Goal: Task Accomplishment & Management: Use online tool/utility

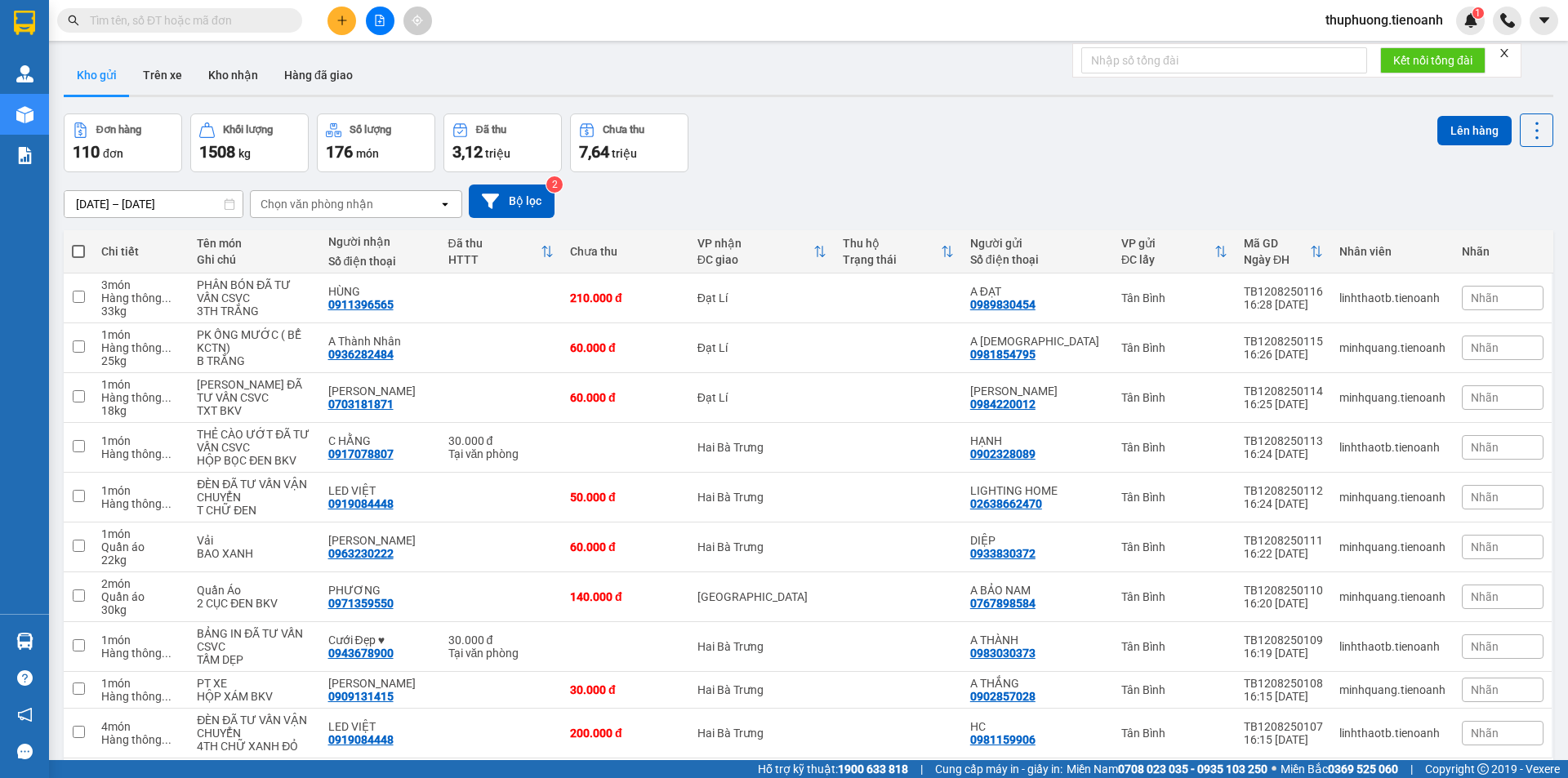
click at [161, 22] on input "text" at bounding box center [186, 20] width 193 height 18
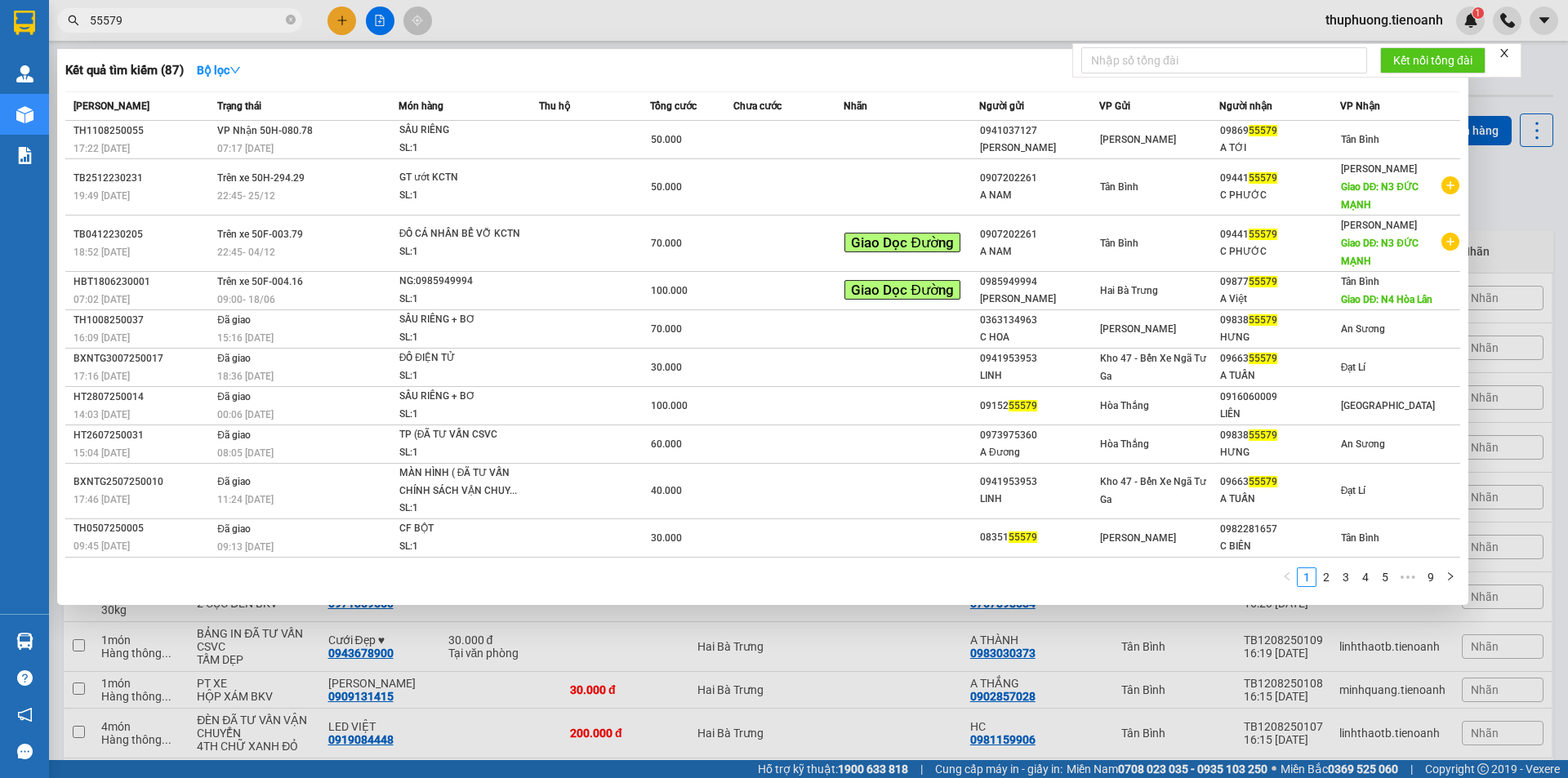
click at [99, 24] on input "55579" at bounding box center [186, 20] width 193 height 18
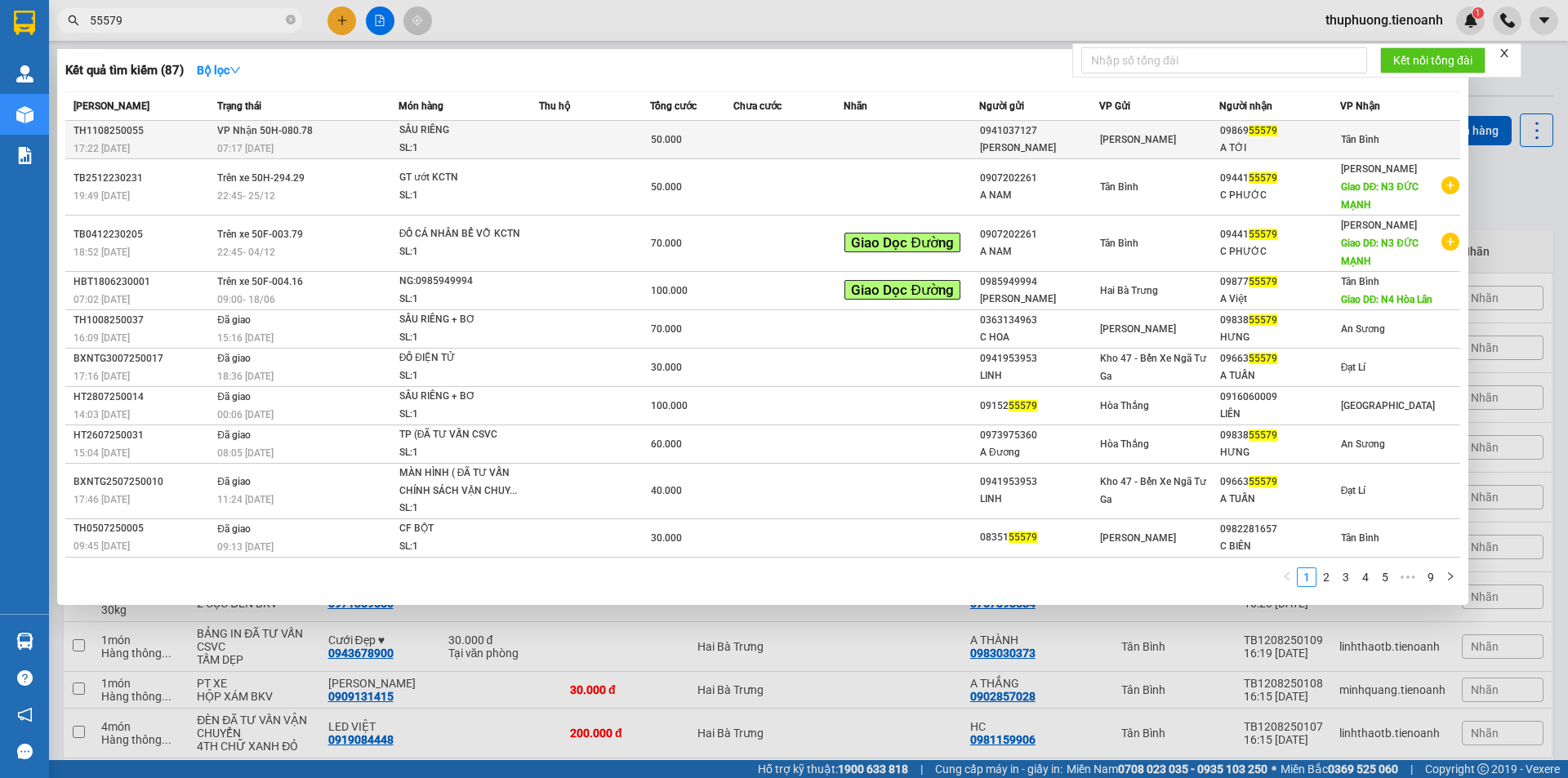
type input "55579"
click at [292, 133] on span "VP Nhận 50H-080.78" at bounding box center [265, 130] width 96 height 11
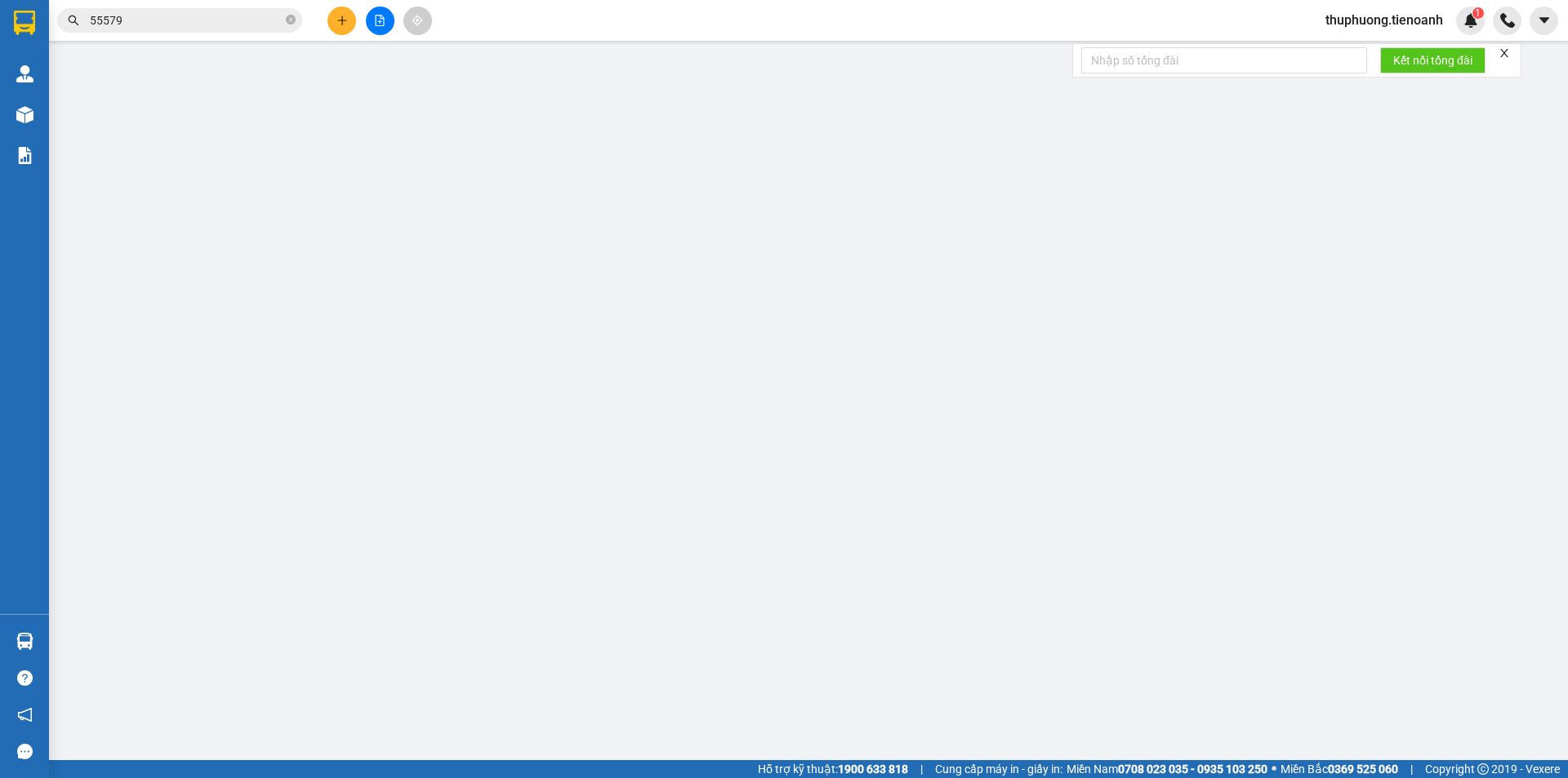
type input "0986955579"
type input "A TỚI"
type input "0941037127"
type input "[PERSON_NAME]"
type input "50.000"
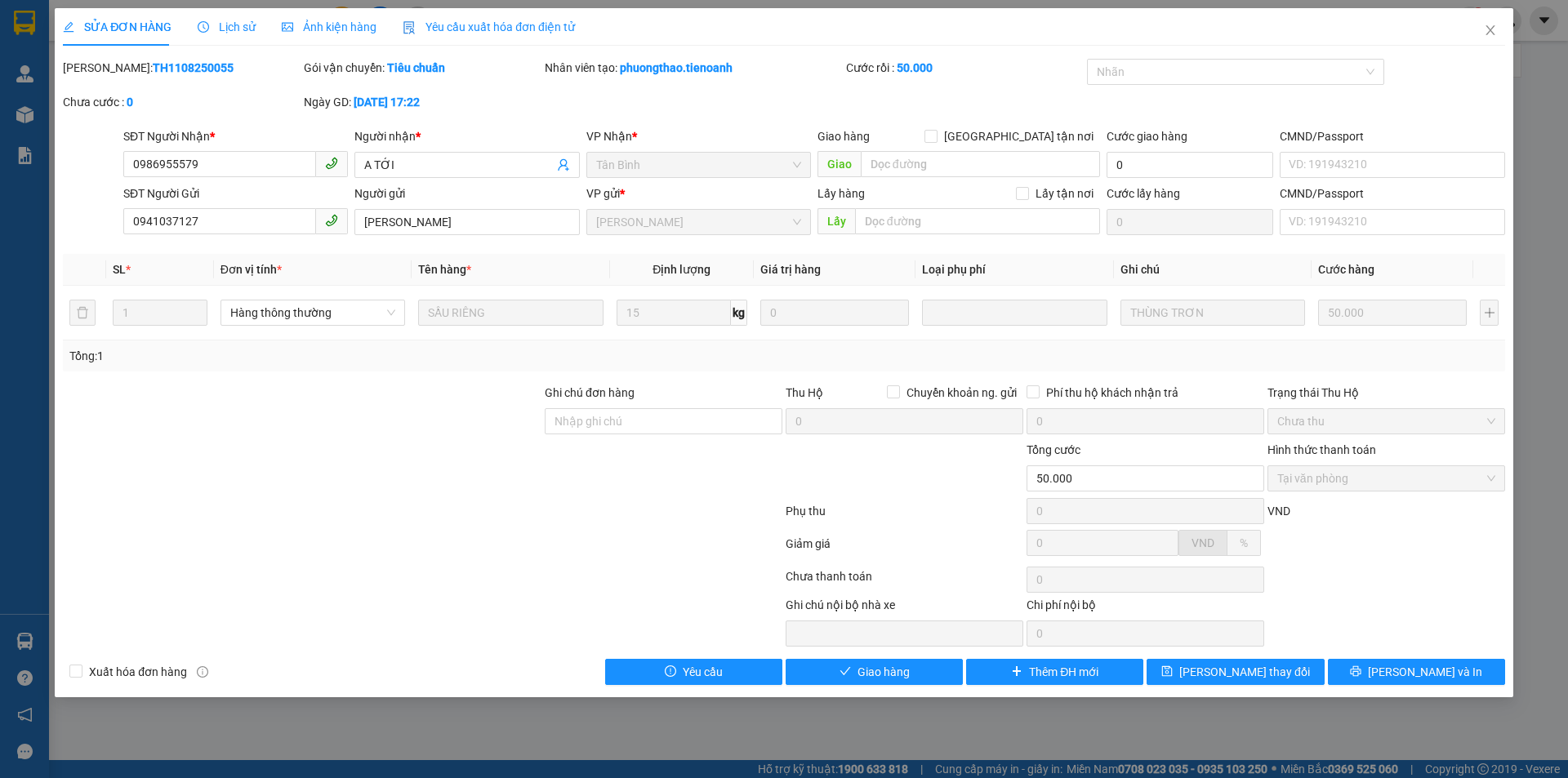
click at [236, 22] on span "Lịch sử" at bounding box center [227, 27] width 58 height 13
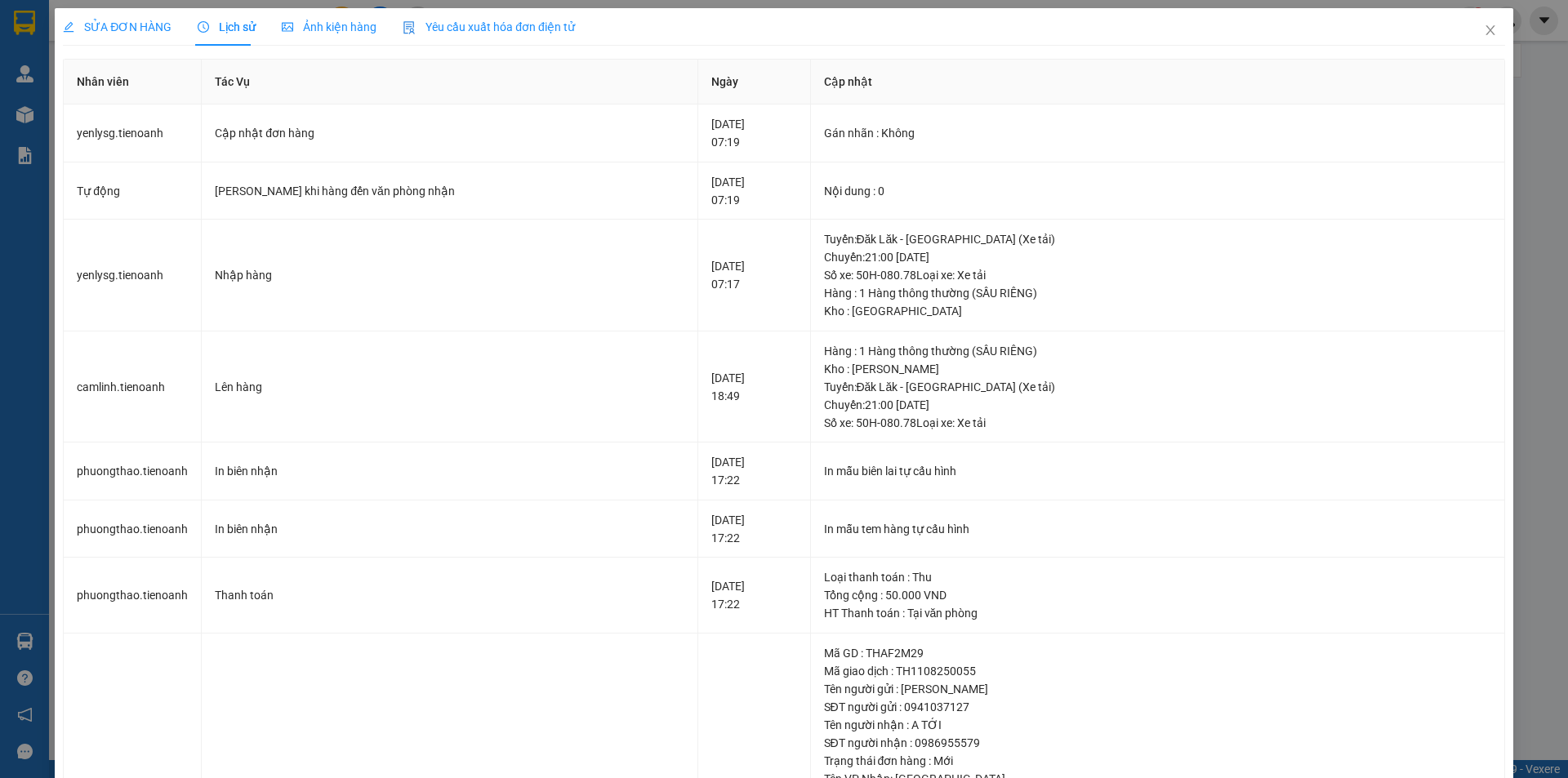
click at [120, 32] on span "SỬA ĐƠN HÀNG" at bounding box center [117, 27] width 109 height 13
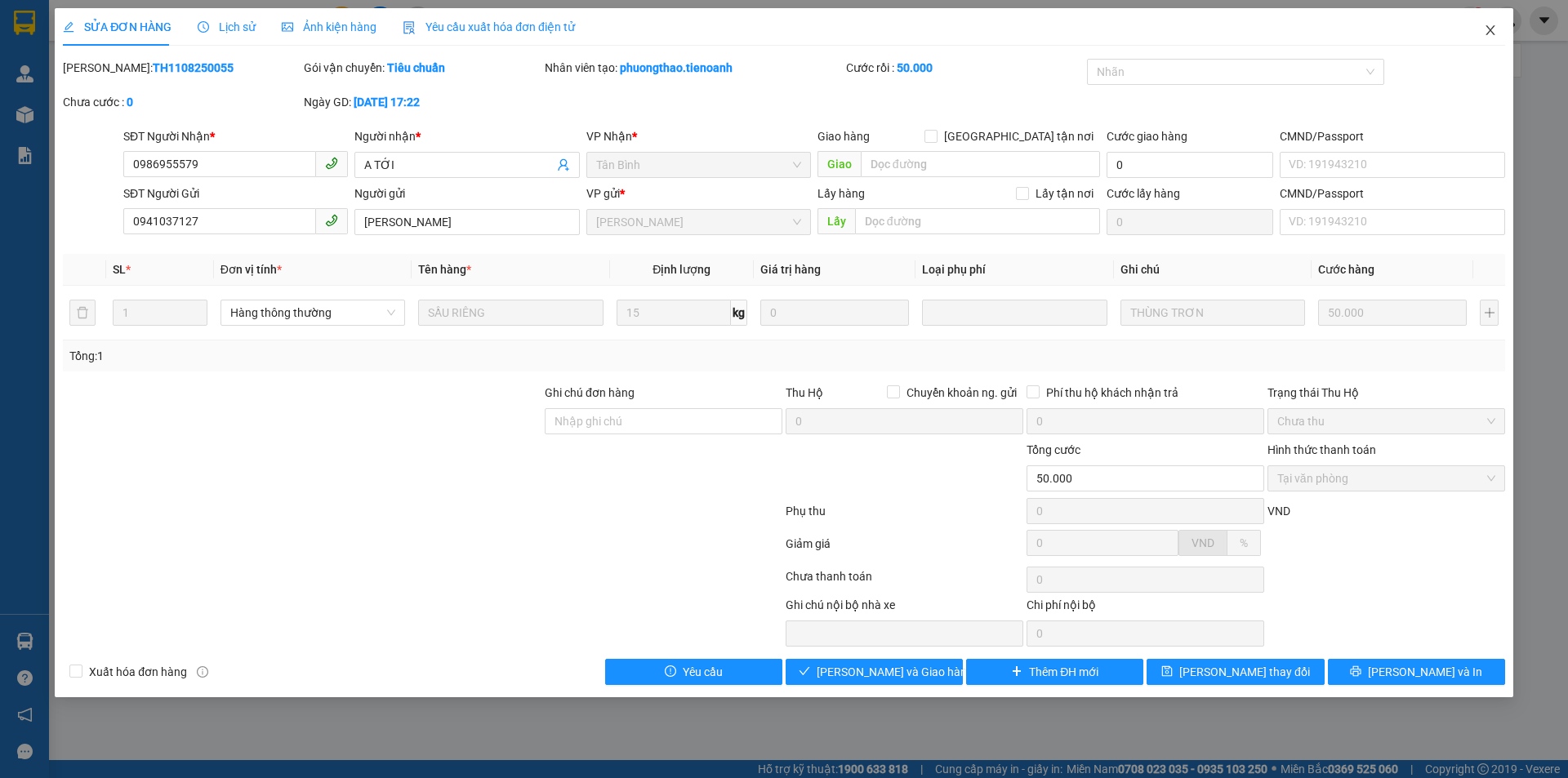
click at [1493, 28] on icon "close" at bounding box center [1491, 30] width 13 height 13
